Goal: Transaction & Acquisition: Purchase product/service

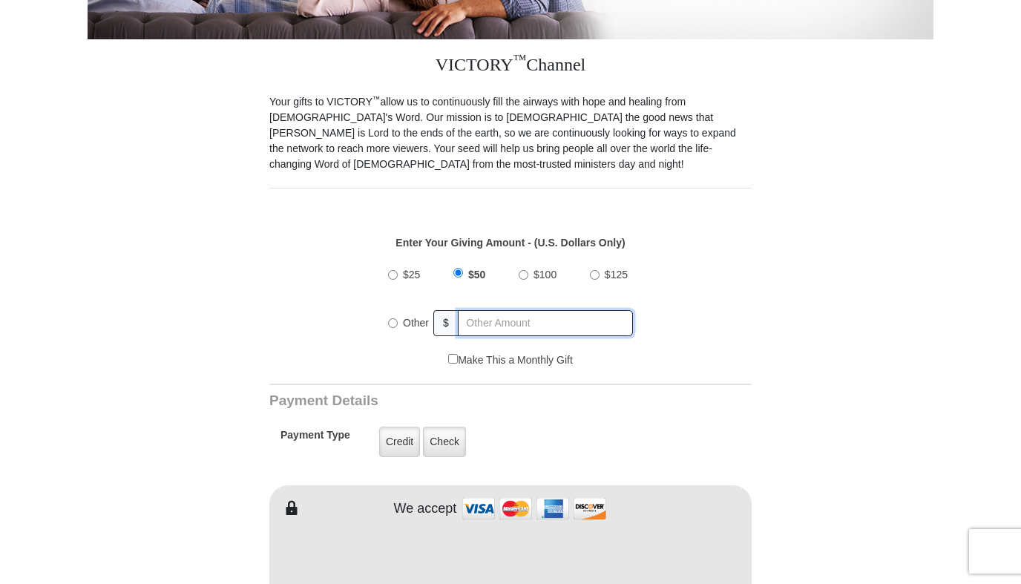
radio input "true"
click at [575, 310] on input "text" at bounding box center [546, 323] width 174 height 26
drag, startPoint x: 459, startPoint y: 262, endPoint x: 528, endPoint y: 263, distance: 69.8
click at [459, 270] on input "$50" at bounding box center [458, 275] width 10 height 10
radio input "true"
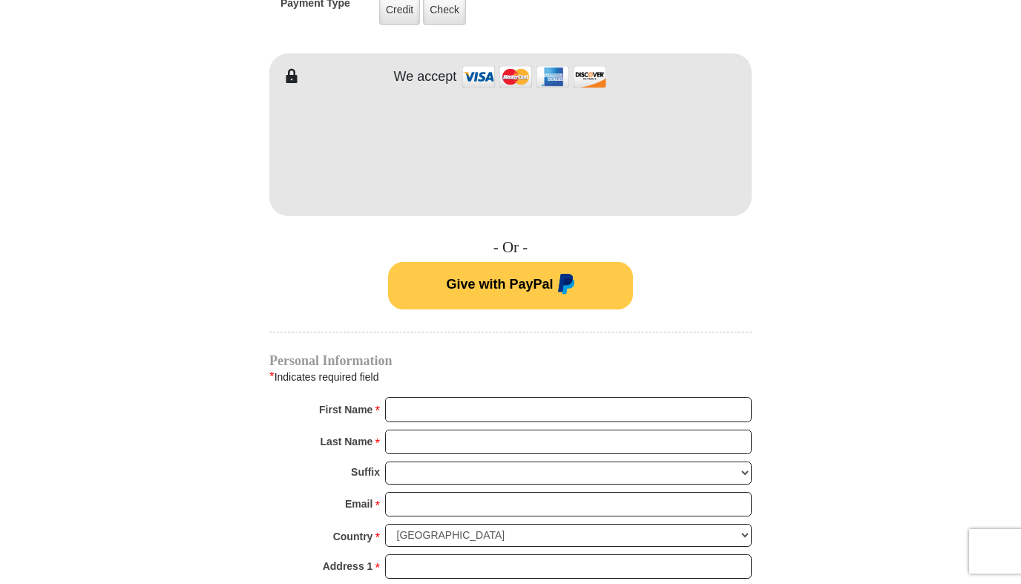
scroll to position [816, 0]
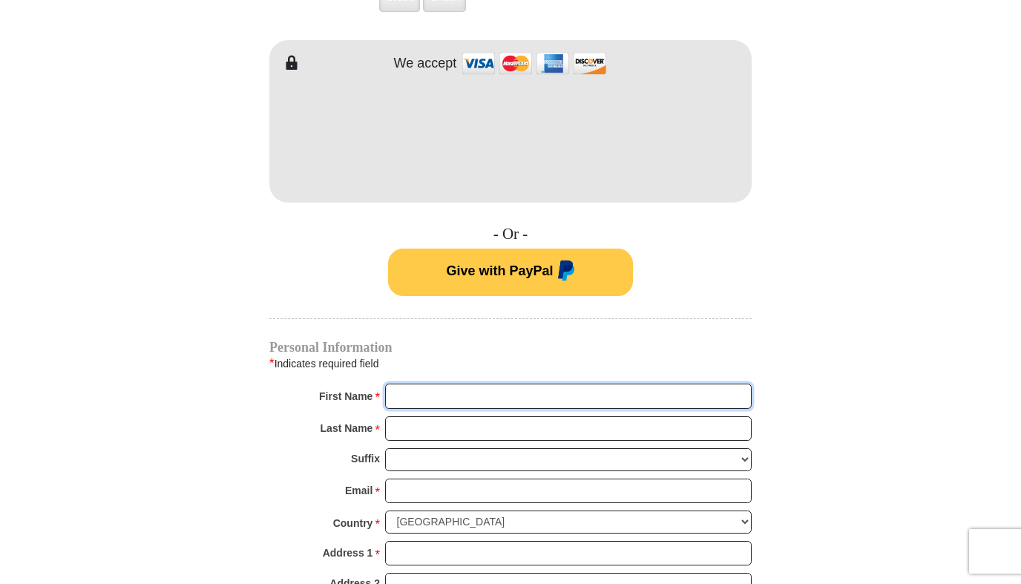
click at [467, 384] on input "First Name *" at bounding box center [568, 396] width 367 height 25
type input "Carolyn"
type input "Mitchell"
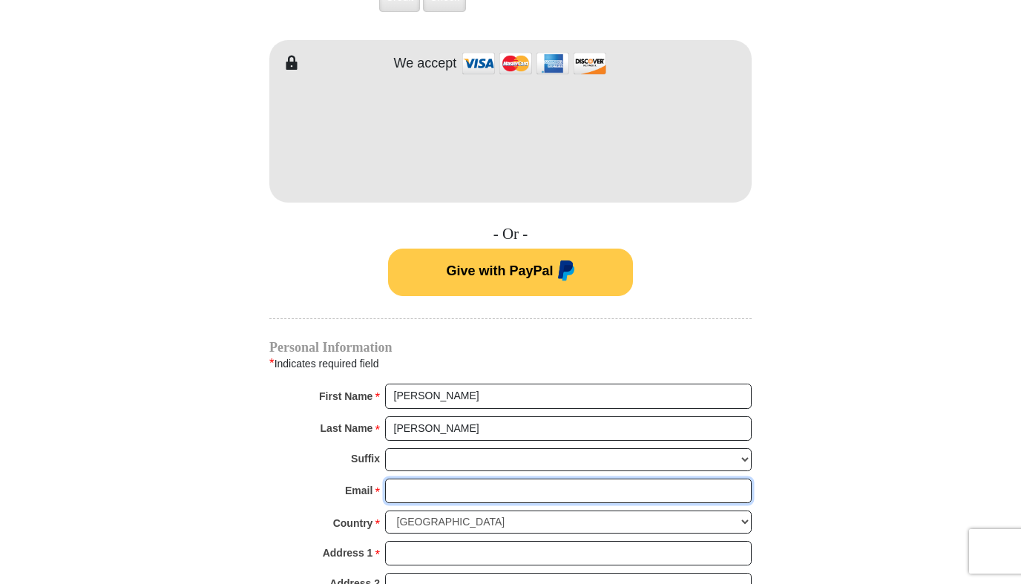
type input "carolynmitchell08@gmail.com"
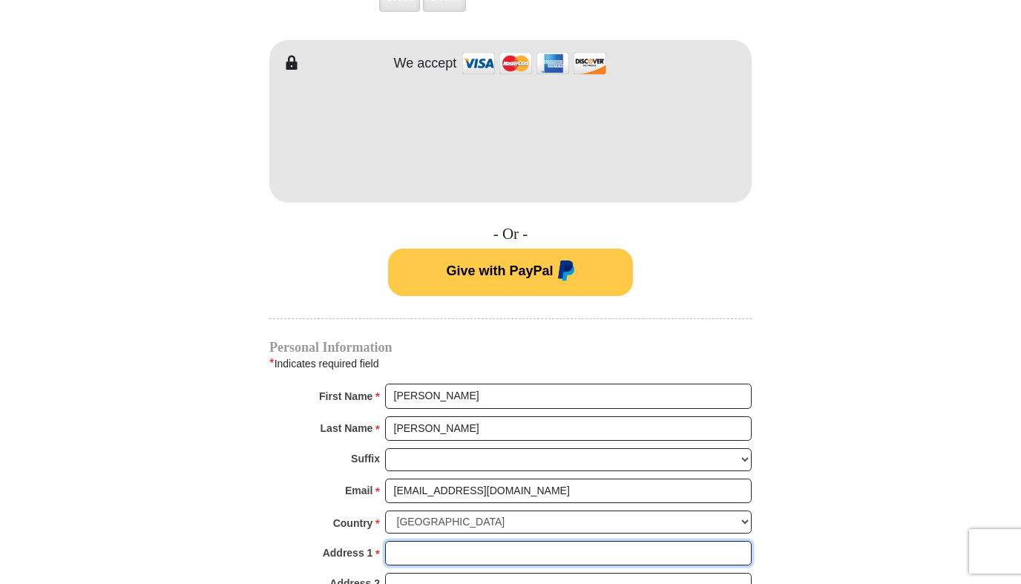
type input "1255 East County Line Rd. K3"
type input "K3"
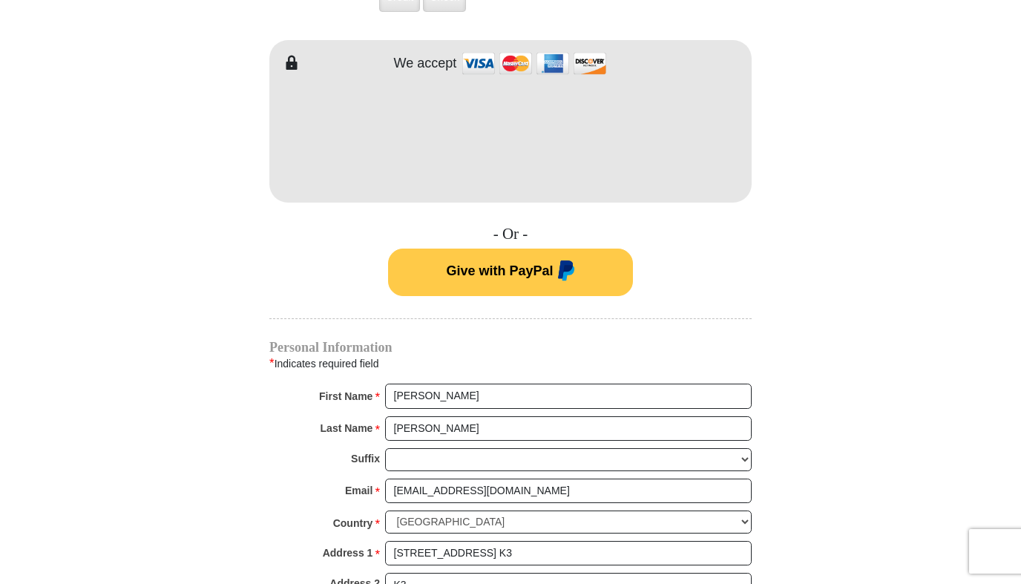
type input "Jackson"
select select "MS"
type input "39211"
type input "6015405345"
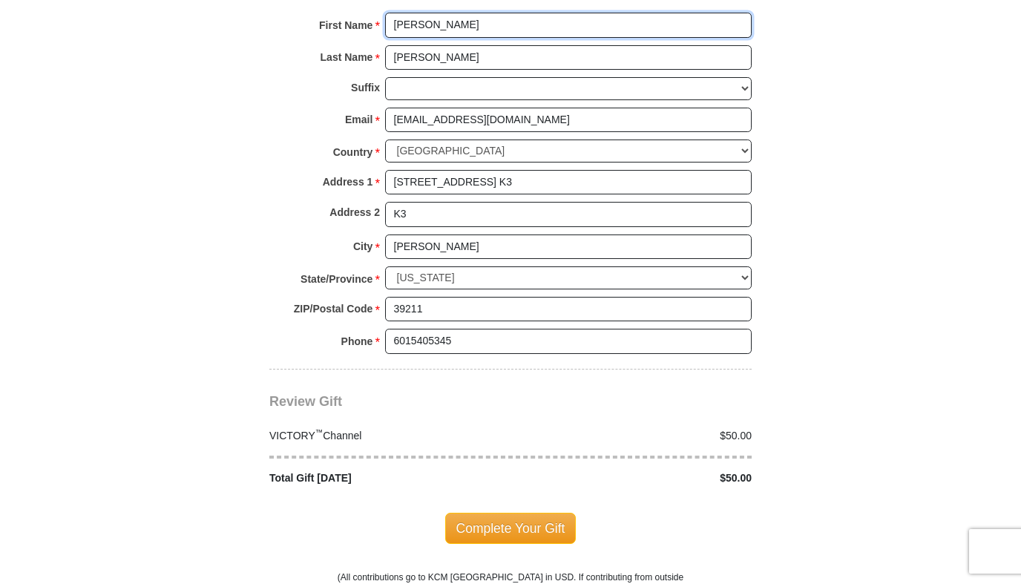
scroll to position [1261, 0]
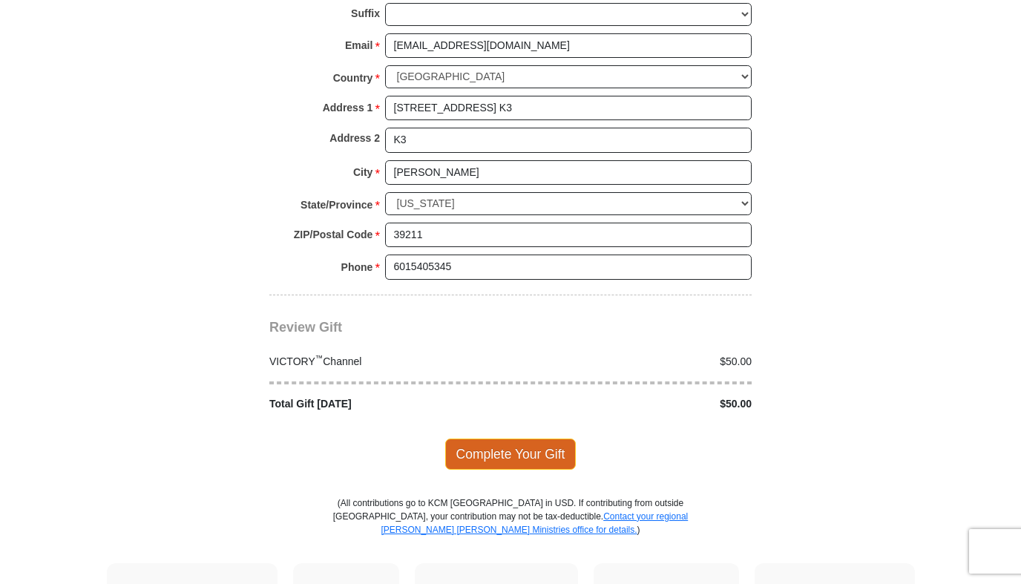
click at [531, 439] on span "Complete Your Gift" at bounding box center [510, 454] width 131 height 31
